Goal: Task Accomplishment & Management: Manage account settings

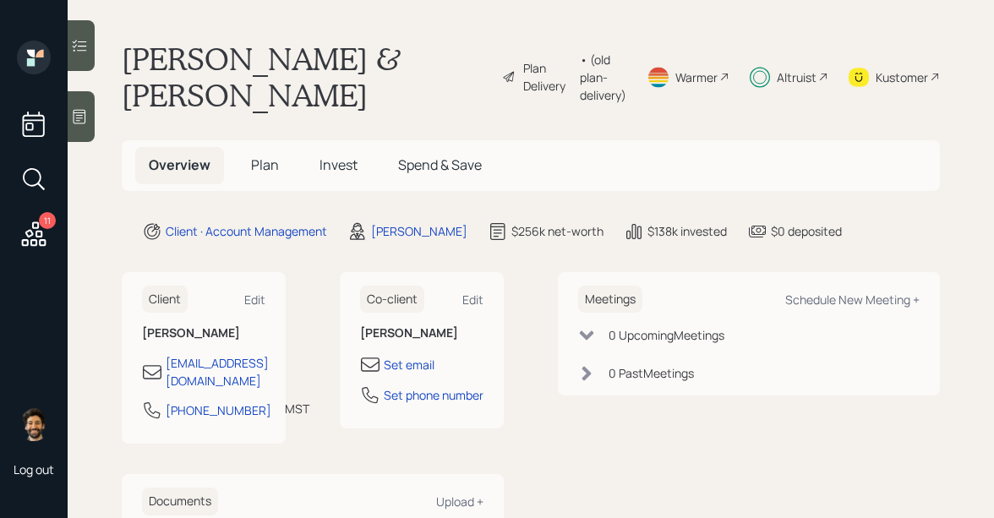
click at [336, 156] on span "Invest" at bounding box center [339, 165] width 38 height 19
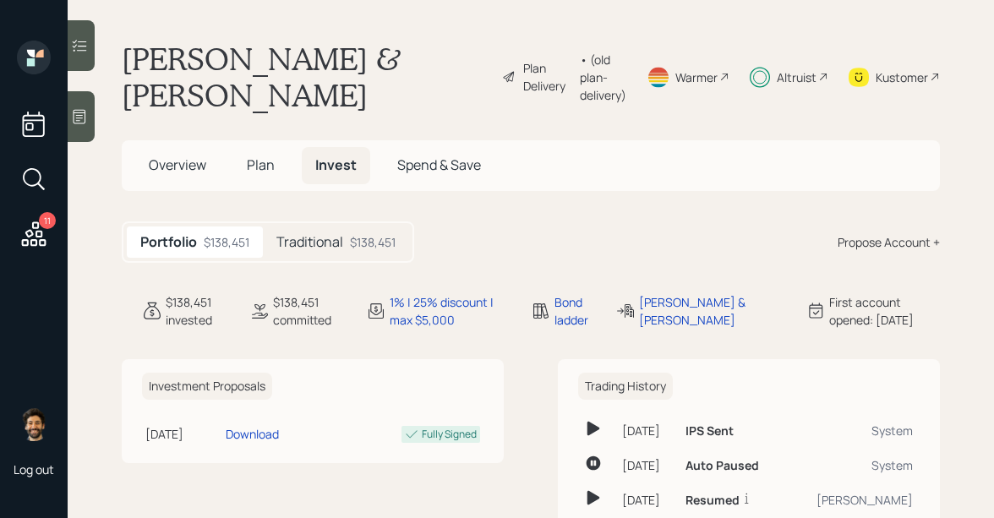
click at [317, 234] on h5 "Traditional" at bounding box center [309, 242] width 67 height 16
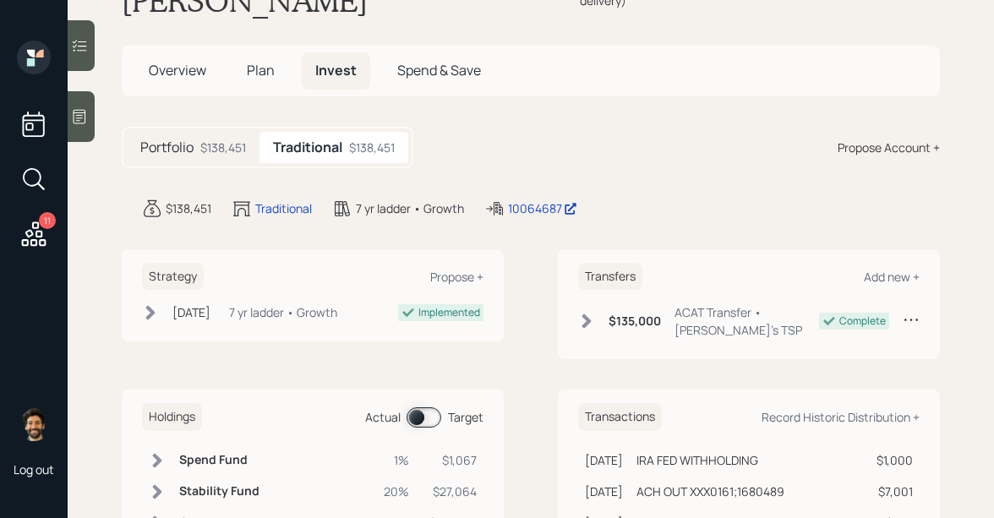
scroll to position [140, 0]
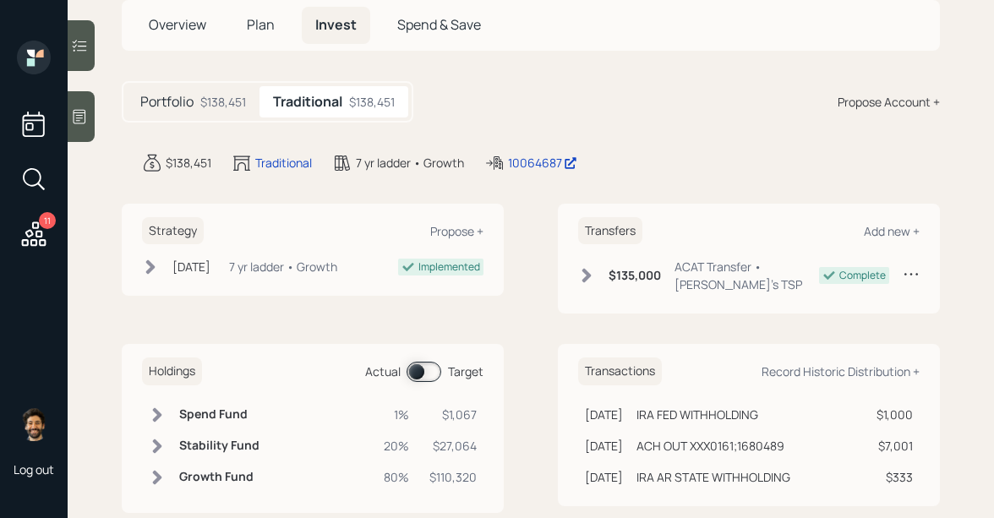
click at [424, 362] on span at bounding box center [424, 372] width 35 height 20
